Goal: Transaction & Acquisition: Purchase product/service

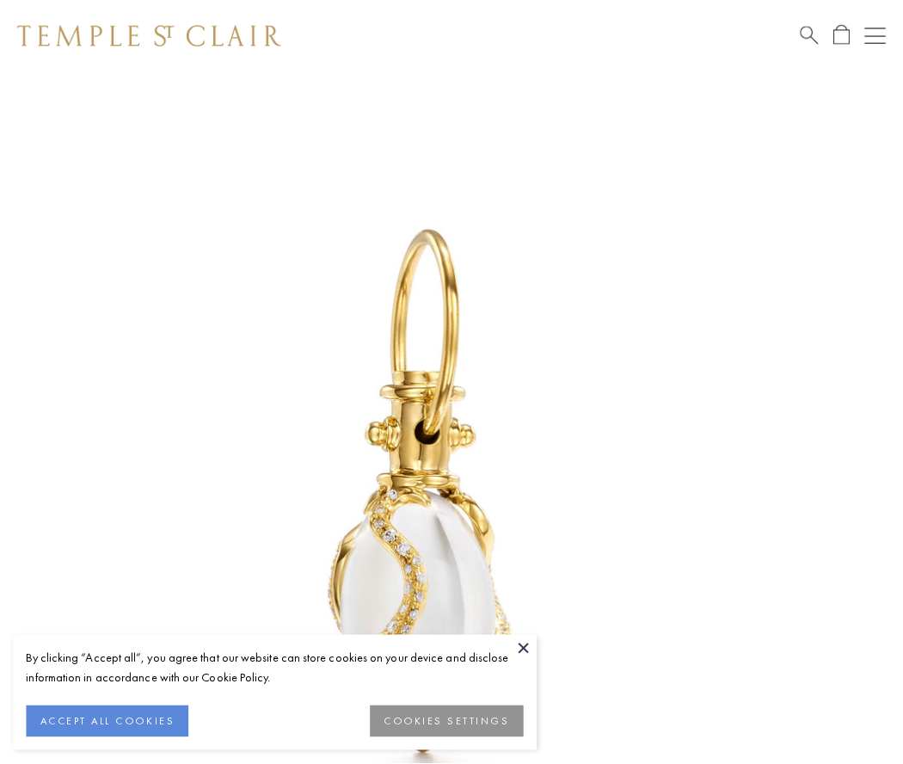
scroll to position [37, 0]
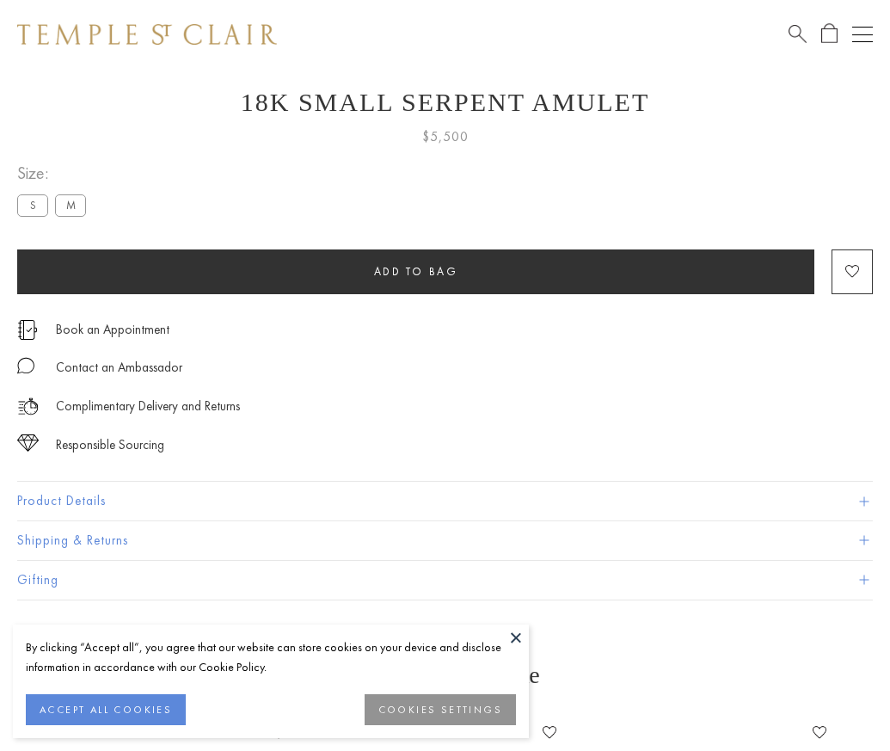
click at [416, 271] on span "Add to bag" at bounding box center [416, 271] width 84 height 15
